Goal: Information Seeking & Learning: Check status

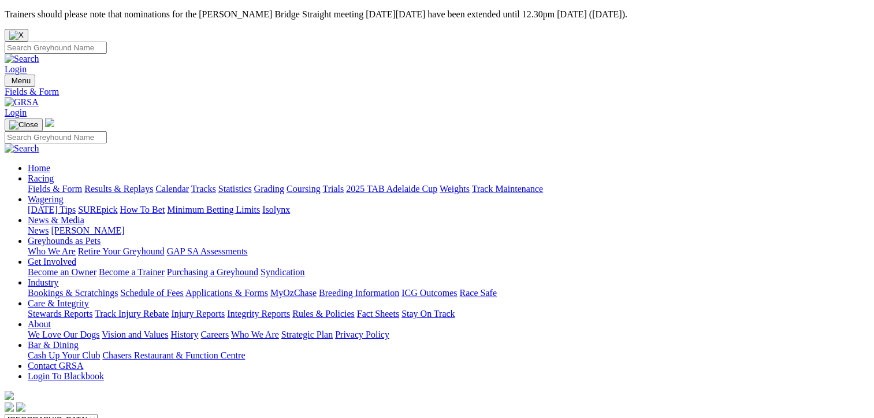
click at [120, 184] on link "Results & Replays" at bounding box center [118, 189] width 69 height 10
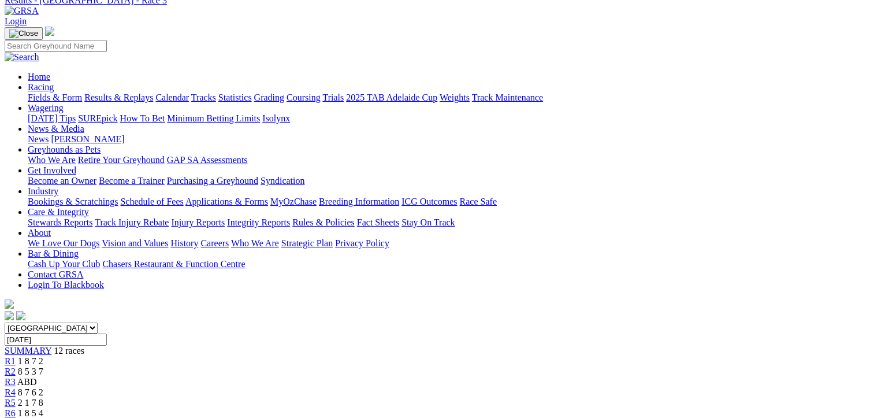
scroll to position [173, 0]
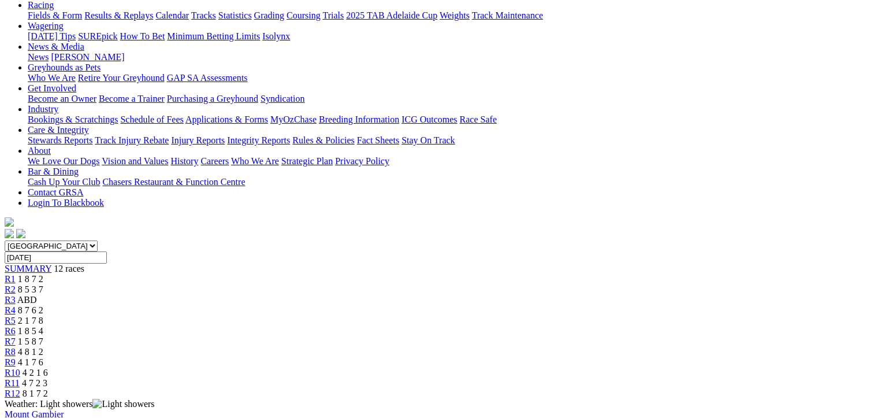
click at [47, 378] on span "4 7 2 3" at bounding box center [34, 383] width 25 height 10
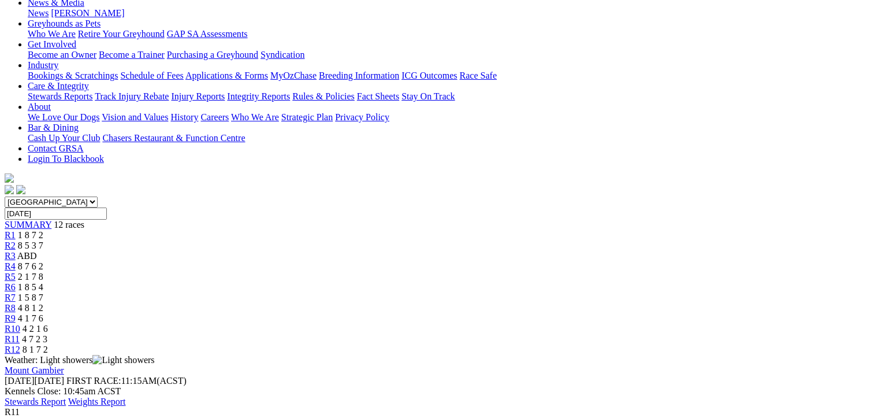
scroll to position [173, 0]
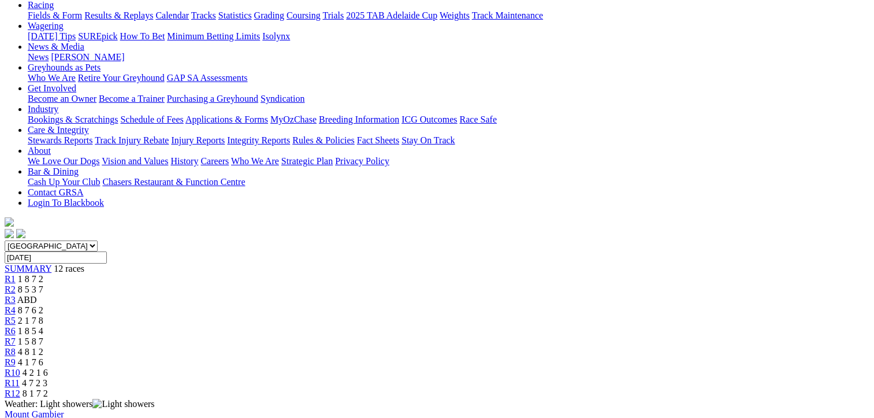
click at [20, 367] on span "R10" at bounding box center [13, 372] width 16 height 10
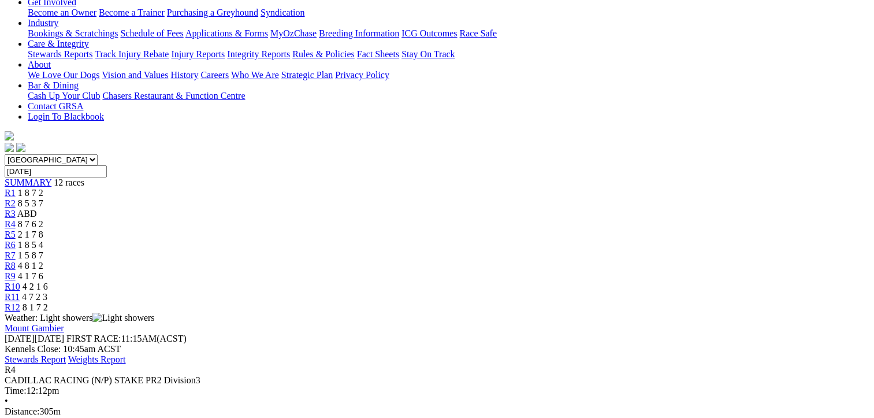
scroll to position [231, 0]
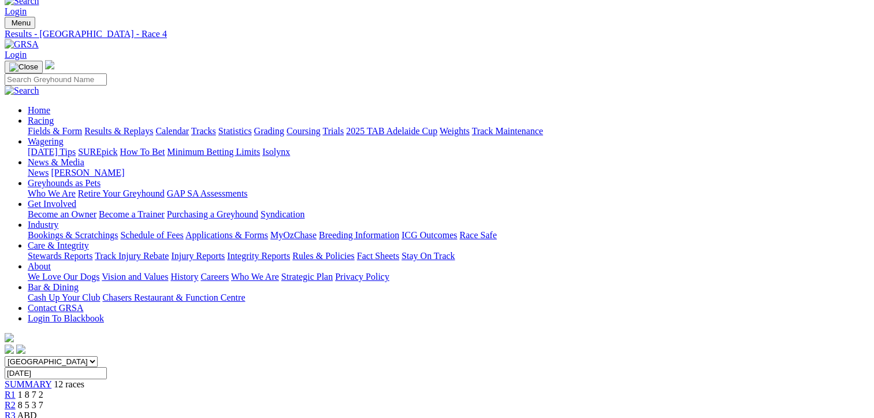
scroll to position [58, 0]
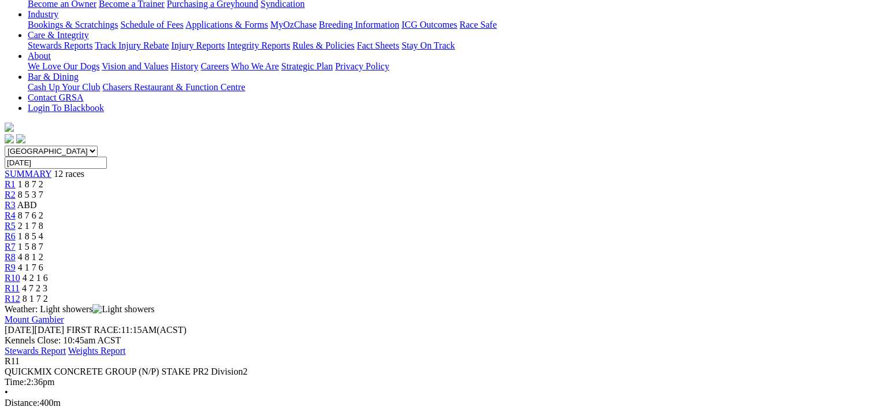
scroll to position [289, 0]
